Goal: Obtain resource: Download file/media

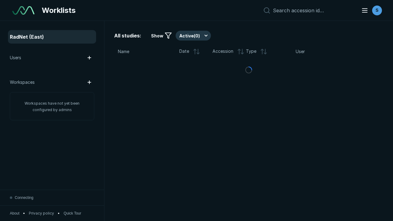
scroll to position [1578, 1989]
